Goal: Information Seeking & Learning: Learn about a topic

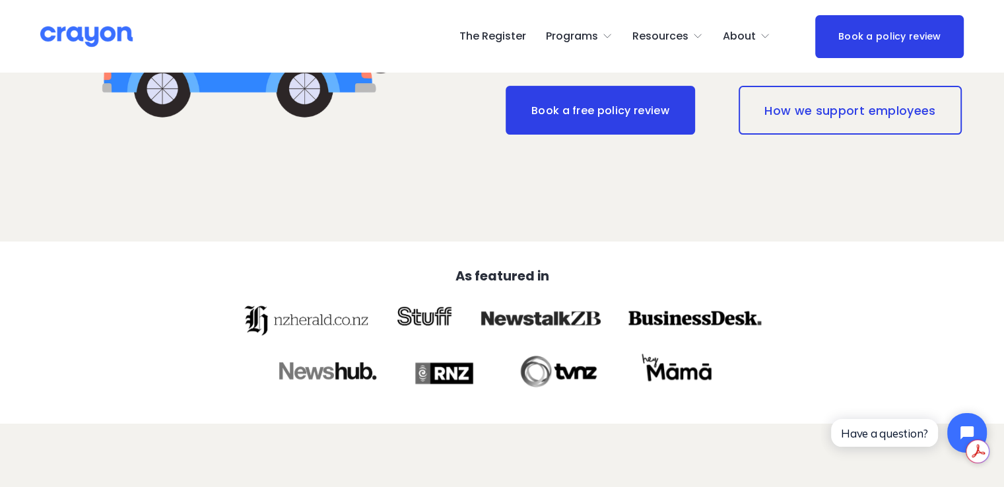
scroll to position [422, 0]
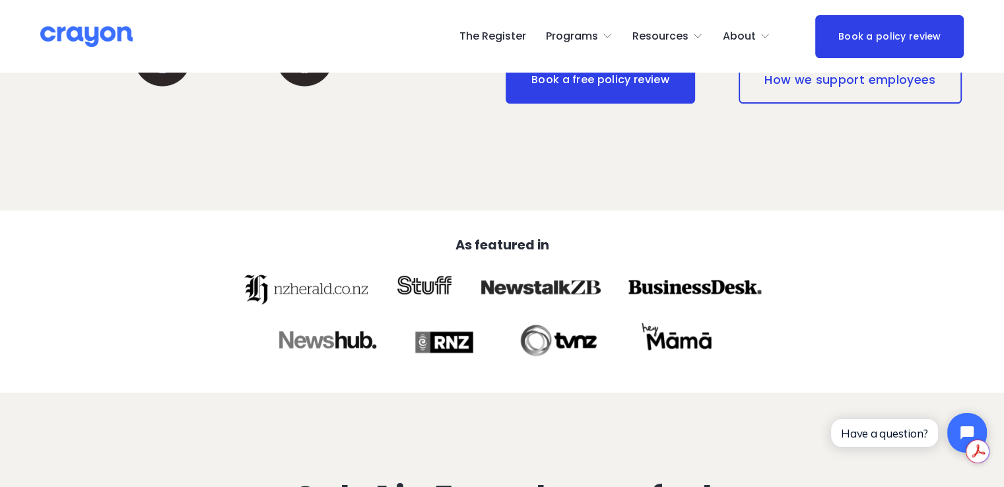
click at [676, 32] on span "Resources" at bounding box center [661, 36] width 56 height 19
click at [0, 0] on span "Parent Hub" at bounding box center [0, 0] width 0 height 0
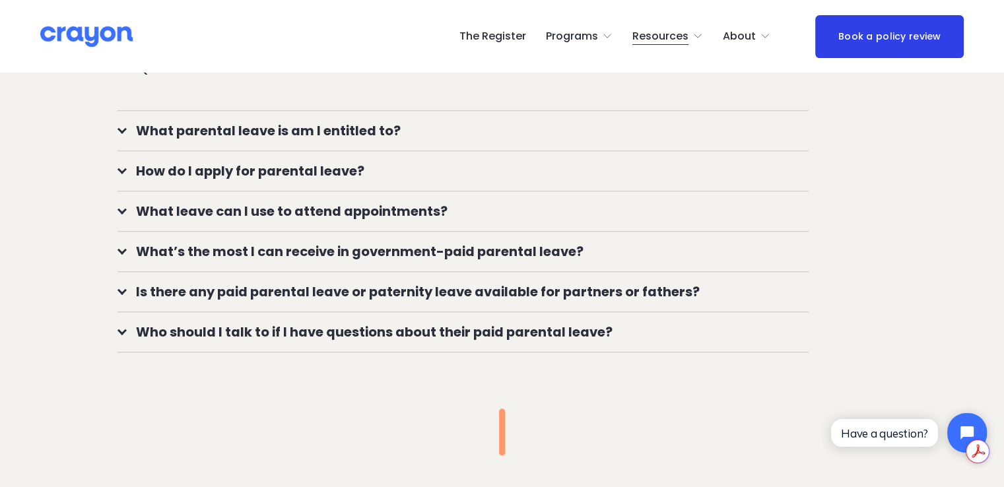
scroll to position [1101, 0]
click at [292, 140] on span "What parental leave is am I entitled to?" at bounding box center [468, 130] width 682 height 20
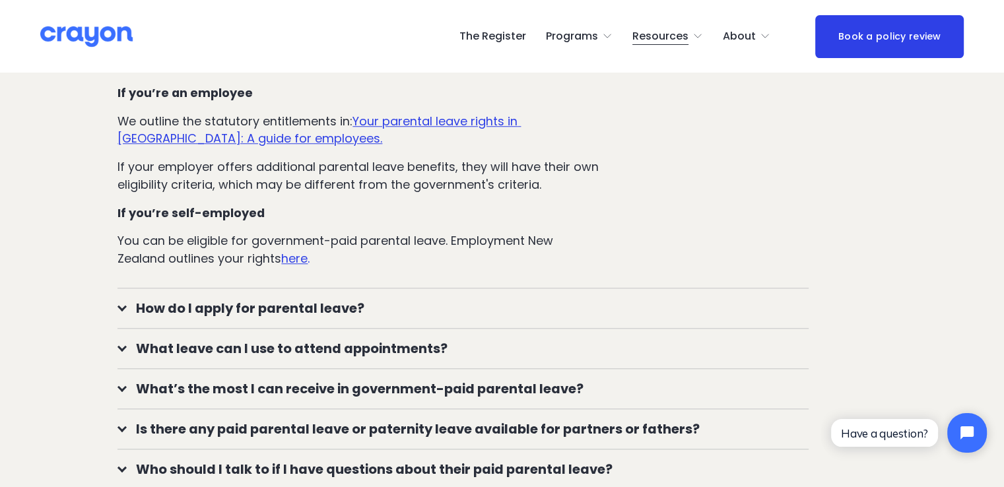
scroll to position [1167, 0]
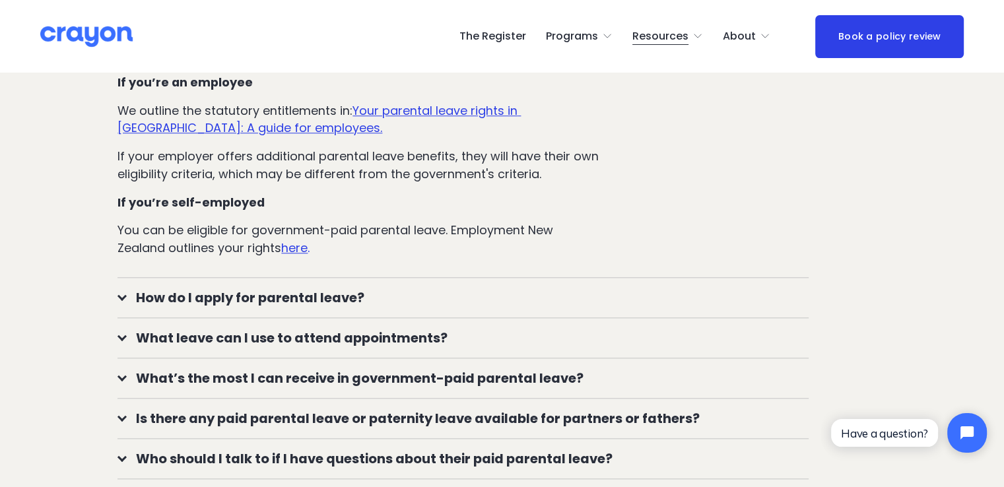
scroll to position [1178, 0]
click at [280, 131] on u "Your parental leave rights in New Zealand: A guide for employees." at bounding box center [319, 119] width 403 height 34
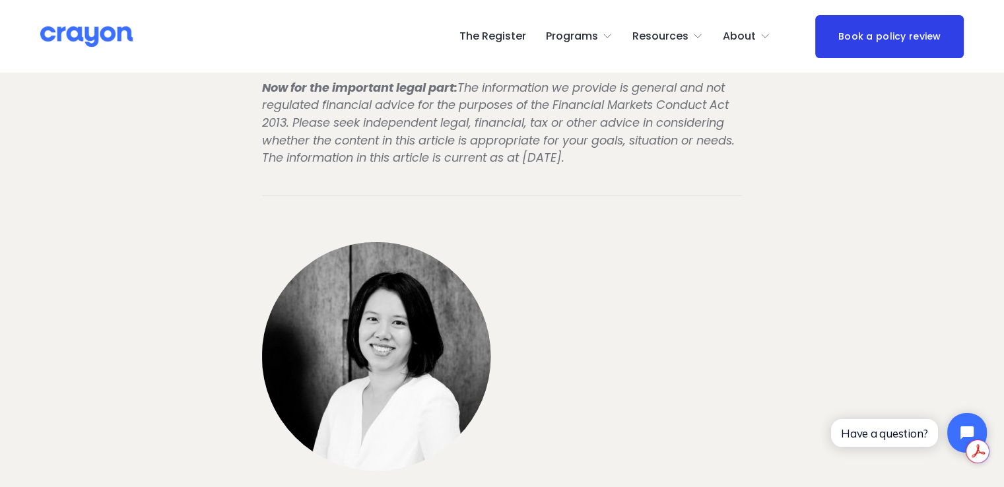
scroll to position [4273, 0]
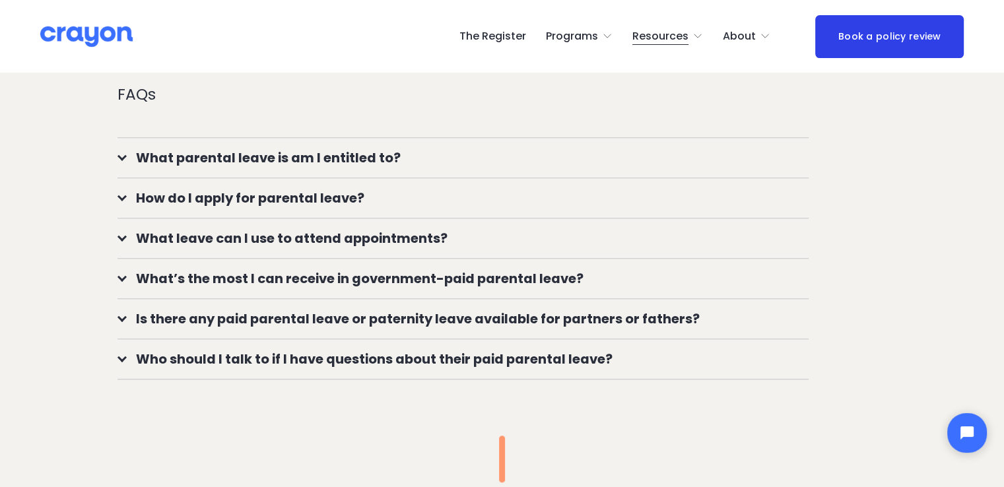
scroll to position [1072, 0]
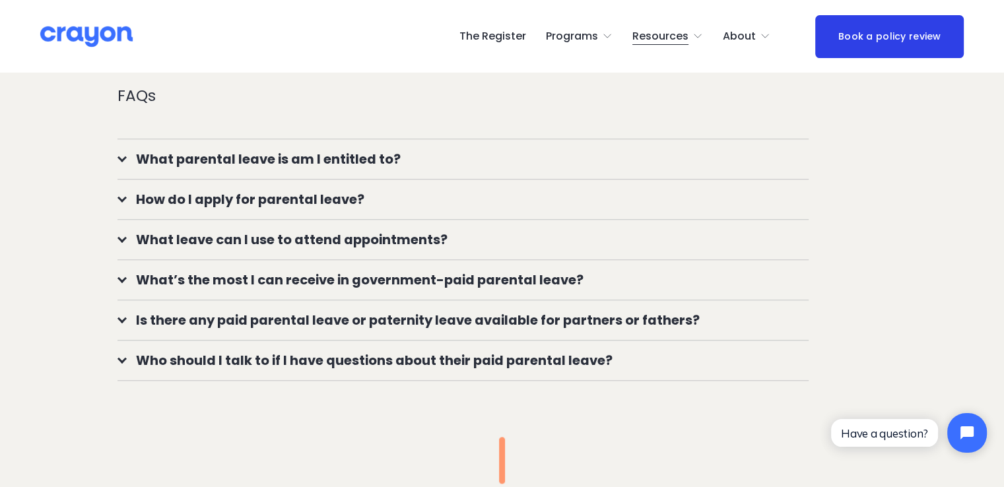
click at [322, 248] on span "What leave can I use to attend appointments?" at bounding box center [468, 240] width 682 height 20
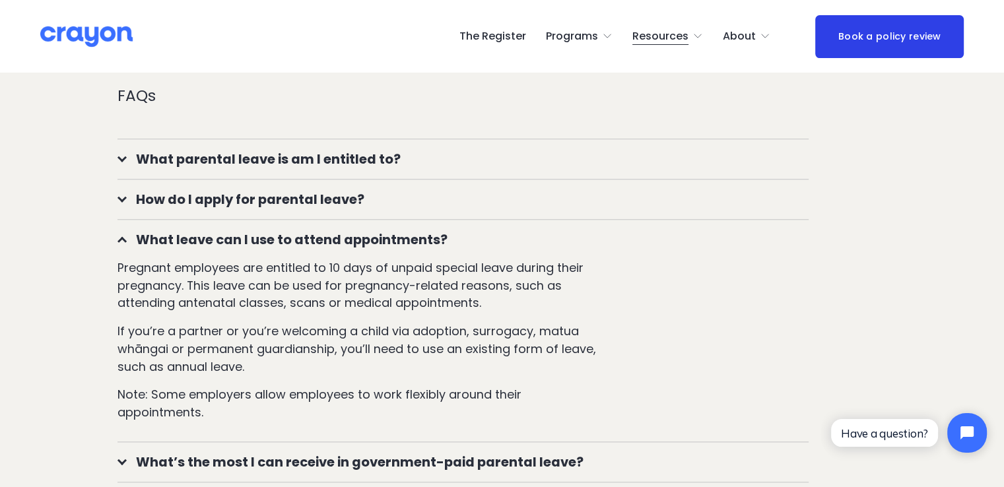
click at [0, 0] on span "Employer hub" at bounding box center [0, 0] width 0 height 0
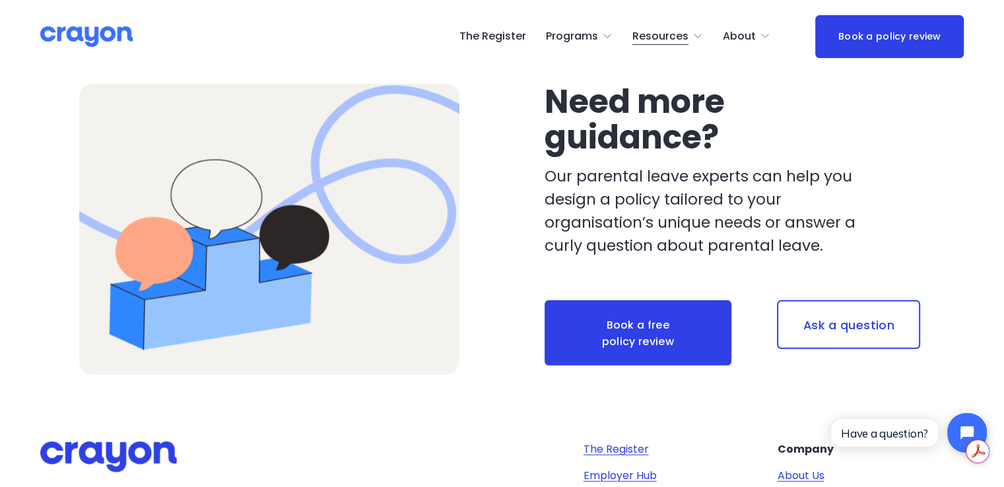
scroll to position [3853, 0]
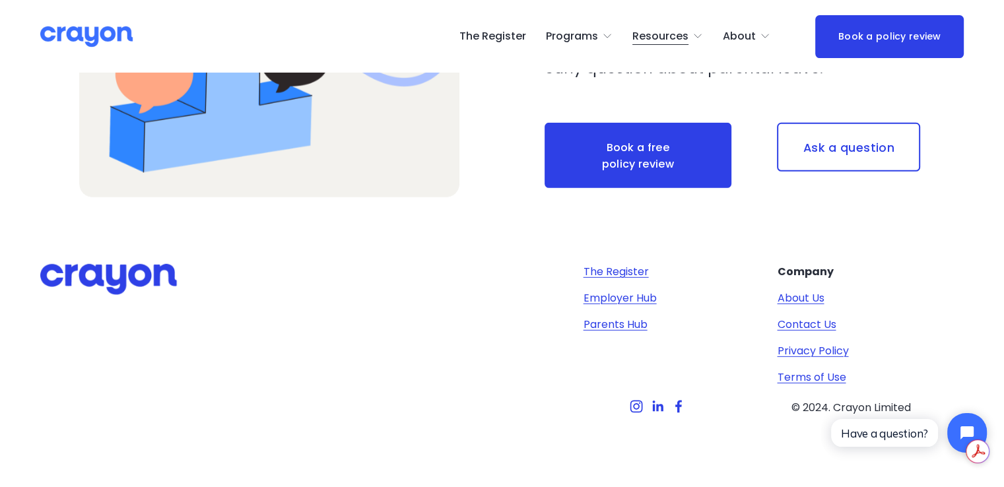
click at [615, 272] on link "The Register" at bounding box center [616, 272] width 65 height 16
